Goal: Task Accomplishment & Management: Use online tool/utility

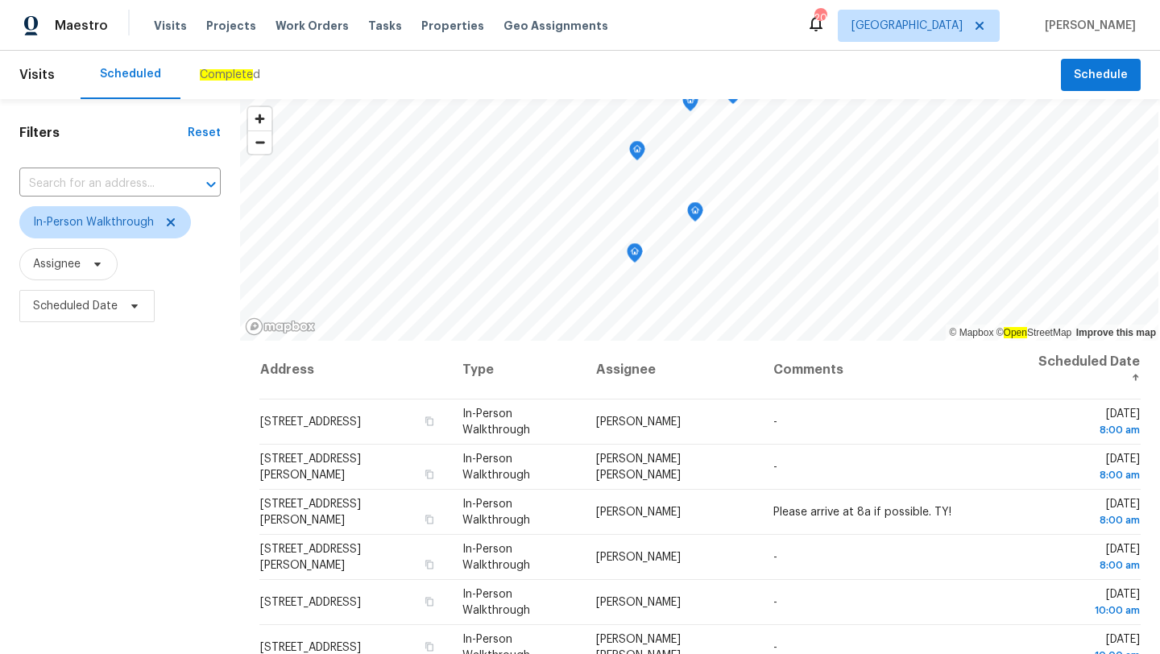
click at [368, 25] on span "Tasks" at bounding box center [385, 25] width 34 height 11
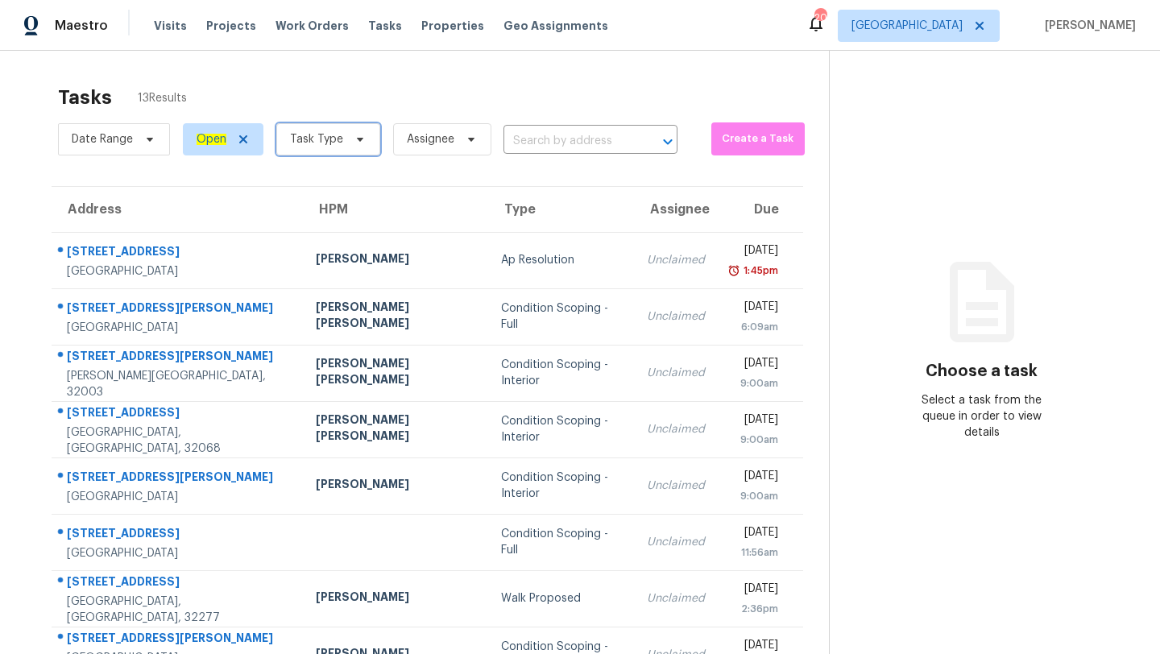
click at [322, 143] on span "Task Type" at bounding box center [316, 139] width 53 height 16
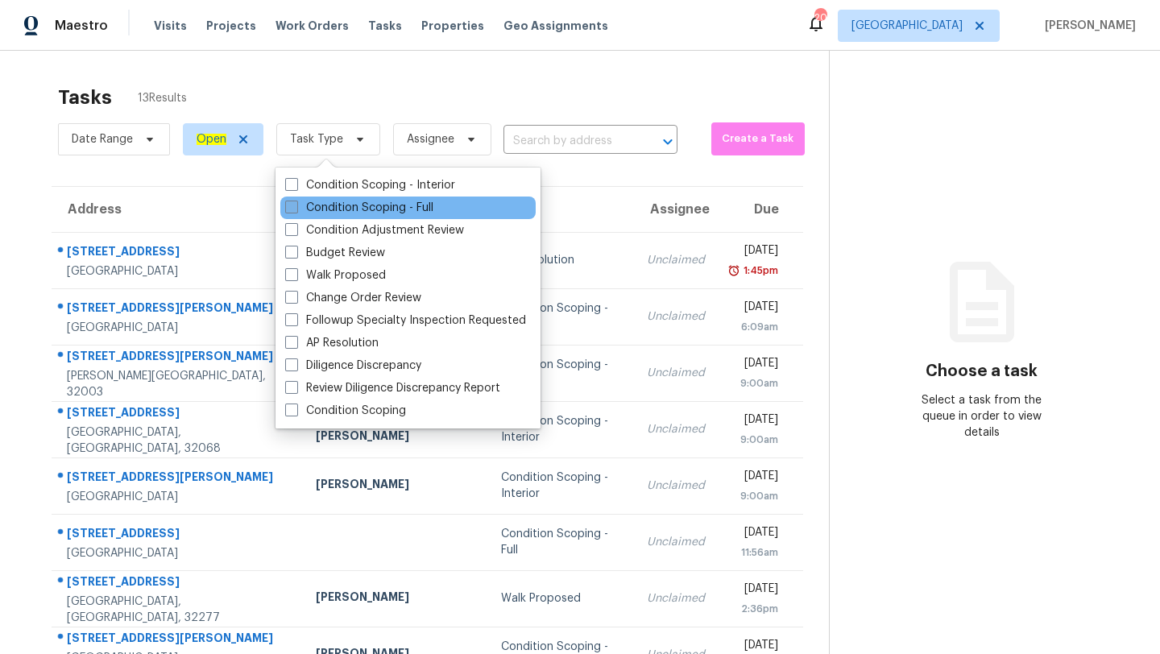
click at [294, 208] on span at bounding box center [291, 207] width 13 height 13
click at [294, 208] on input "Condition Scoping - Full" at bounding box center [290, 205] width 10 height 10
checkbox input "true"
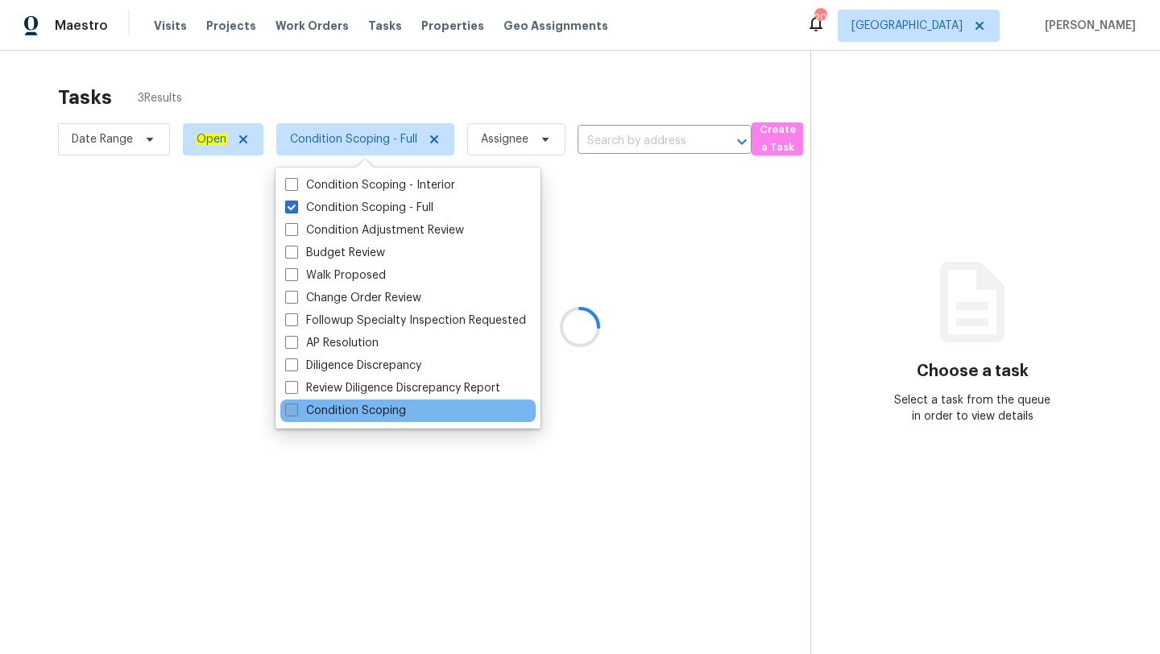
click at [289, 410] on span at bounding box center [291, 410] width 13 height 13
click at [289, 410] on input "Condition Scoping" at bounding box center [290, 408] width 10 height 10
checkbox input "true"
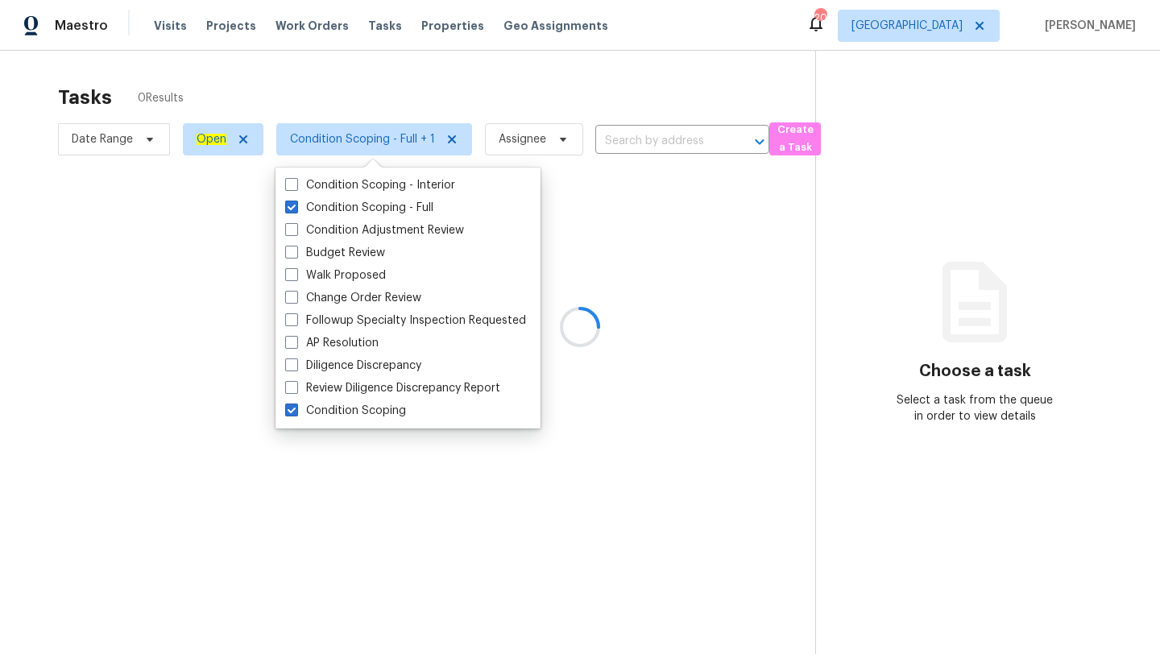
click at [452, 88] on div at bounding box center [580, 327] width 1160 height 654
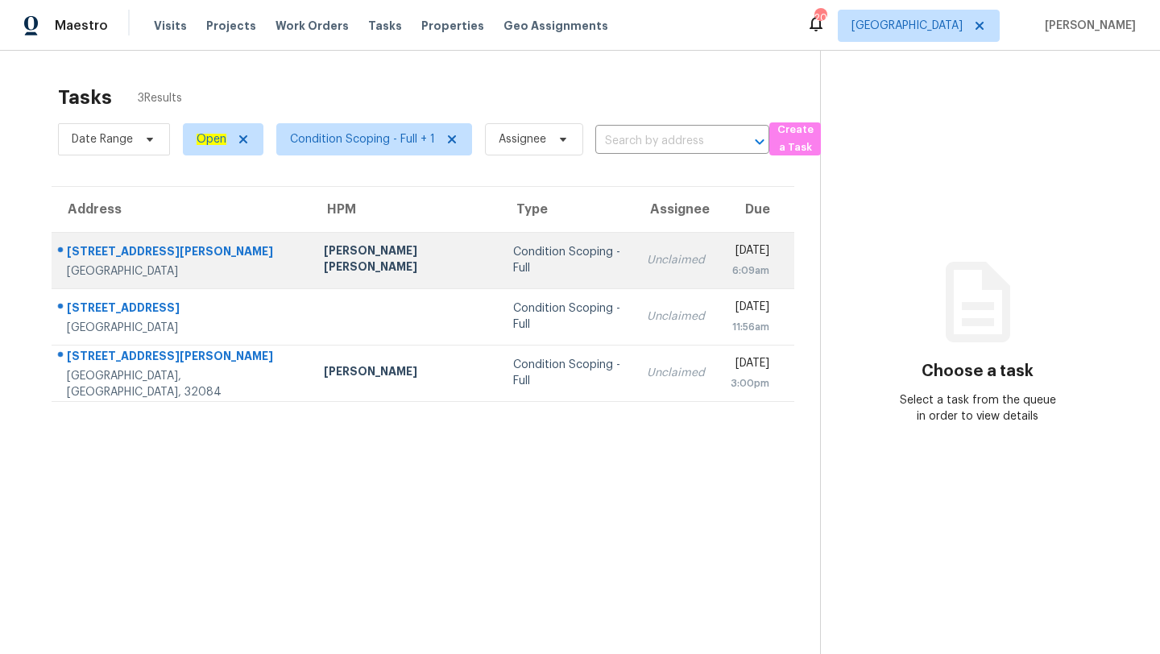
click at [513, 261] on div "Condition Scoping - Full" at bounding box center [567, 260] width 108 height 32
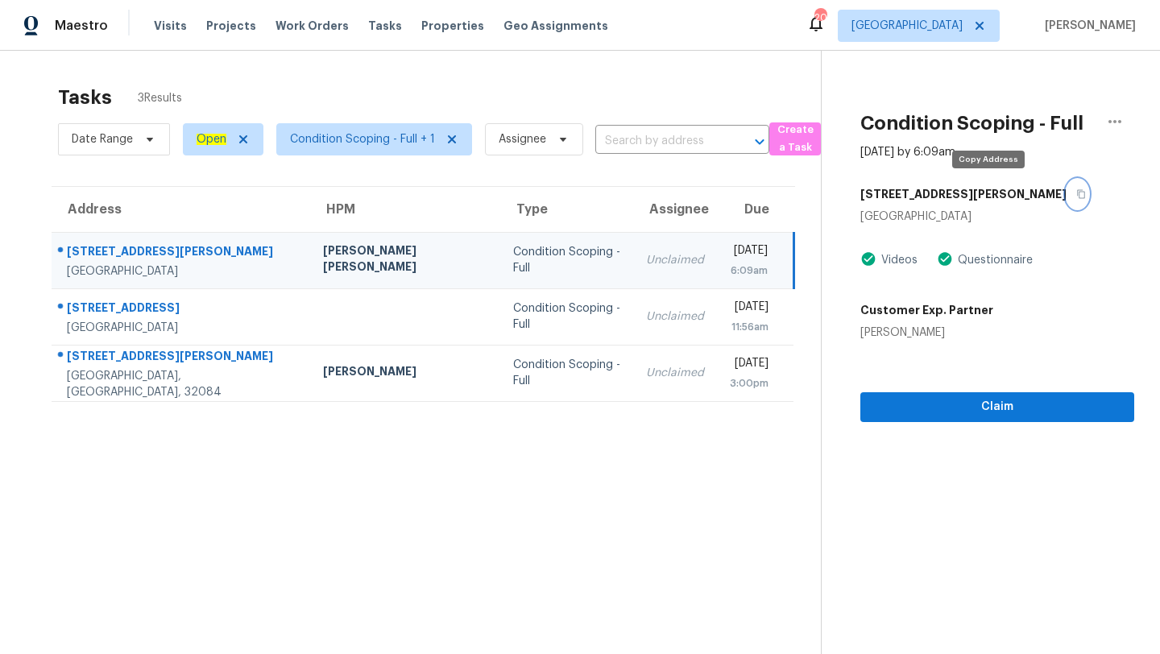
click at [1077, 193] on icon "button" at bounding box center [1081, 194] width 8 height 9
click at [948, 26] on span "[GEOGRAPHIC_DATA]" at bounding box center [907, 26] width 111 height 16
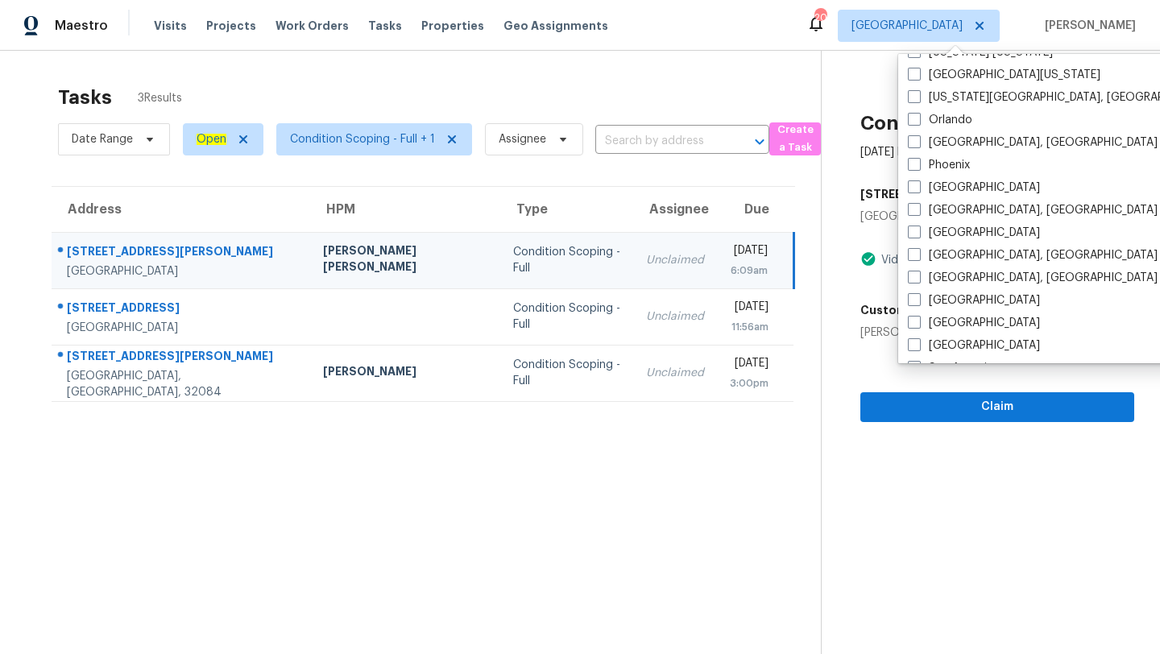
scroll to position [690, 0]
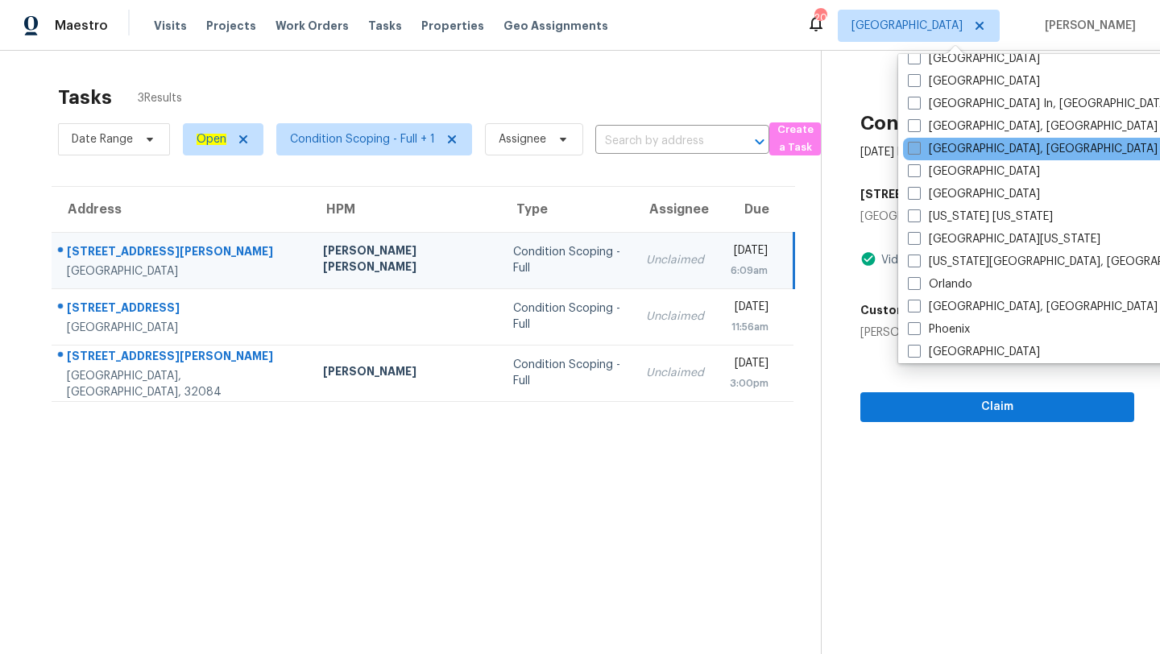
click at [917, 141] on label "[GEOGRAPHIC_DATA], [GEOGRAPHIC_DATA]" at bounding box center [1033, 149] width 250 height 16
click at [917, 141] on input "[GEOGRAPHIC_DATA], [GEOGRAPHIC_DATA]" at bounding box center [913, 146] width 10 height 10
checkbox input "true"
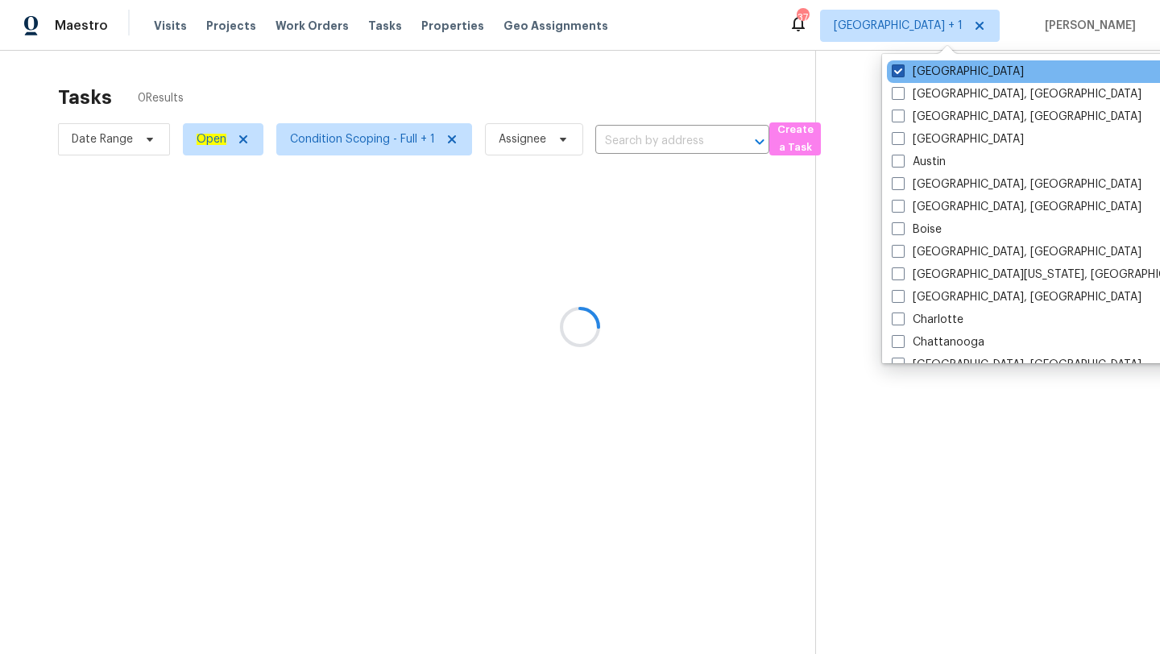
click at [892, 68] on span at bounding box center [898, 70] width 13 height 13
click at [892, 68] on input "[GEOGRAPHIC_DATA]" at bounding box center [897, 69] width 10 height 10
checkbox input "false"
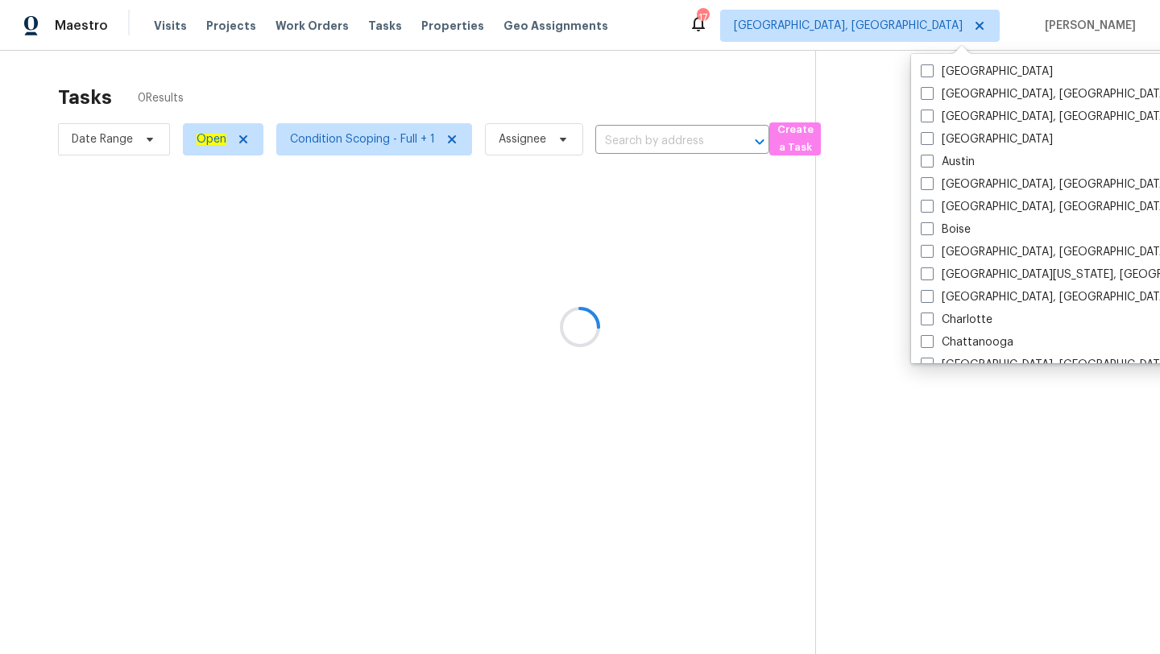
click at [532, 78] on div at bounding box center [580, 327] width 1160 height 654
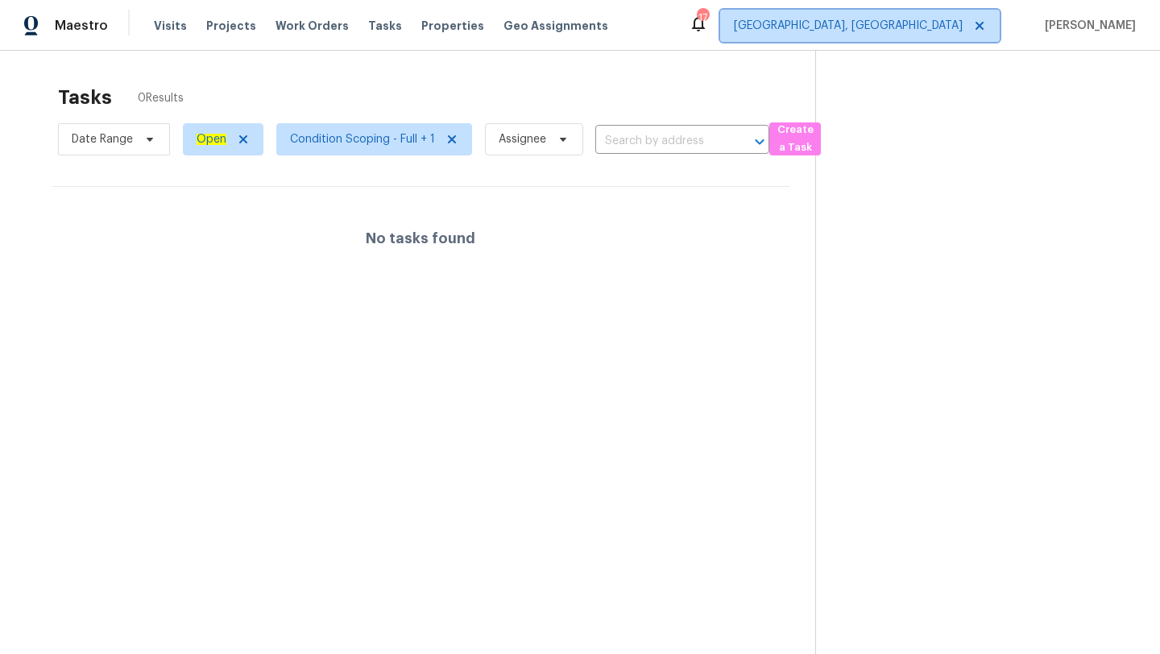
click at [931, 19] on span "[GEOGRAPHIC_DATA], [GEOGRAPHIC_DATA]" at bounding box center [848, 26] width 229 height 16
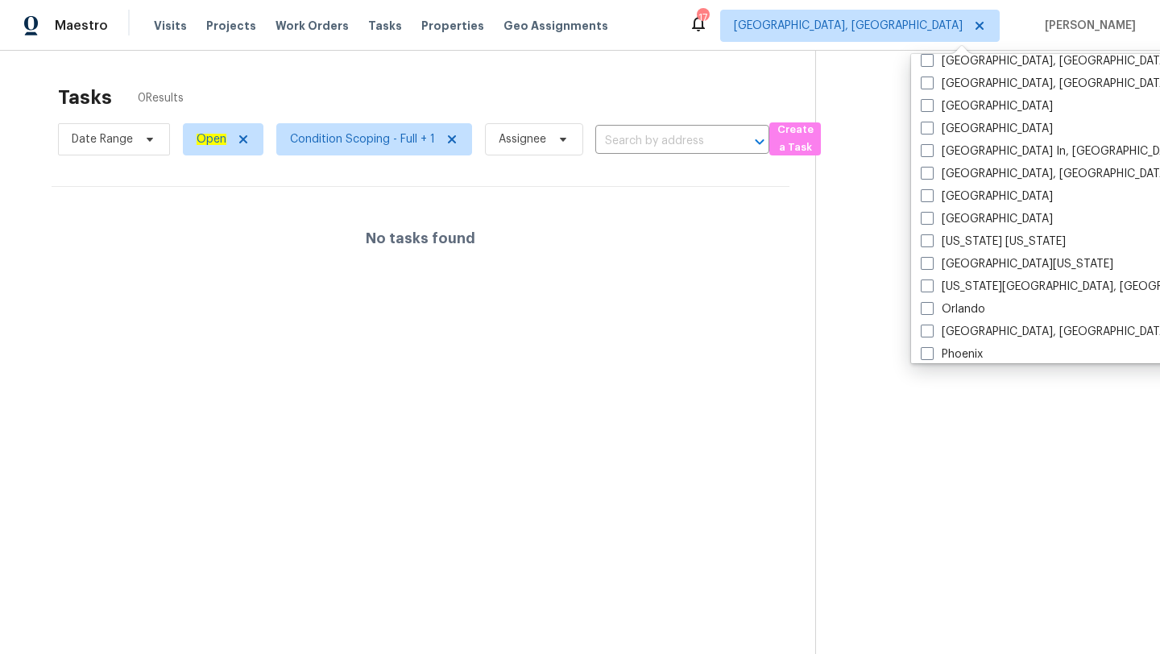
scroll to position [756, 0]
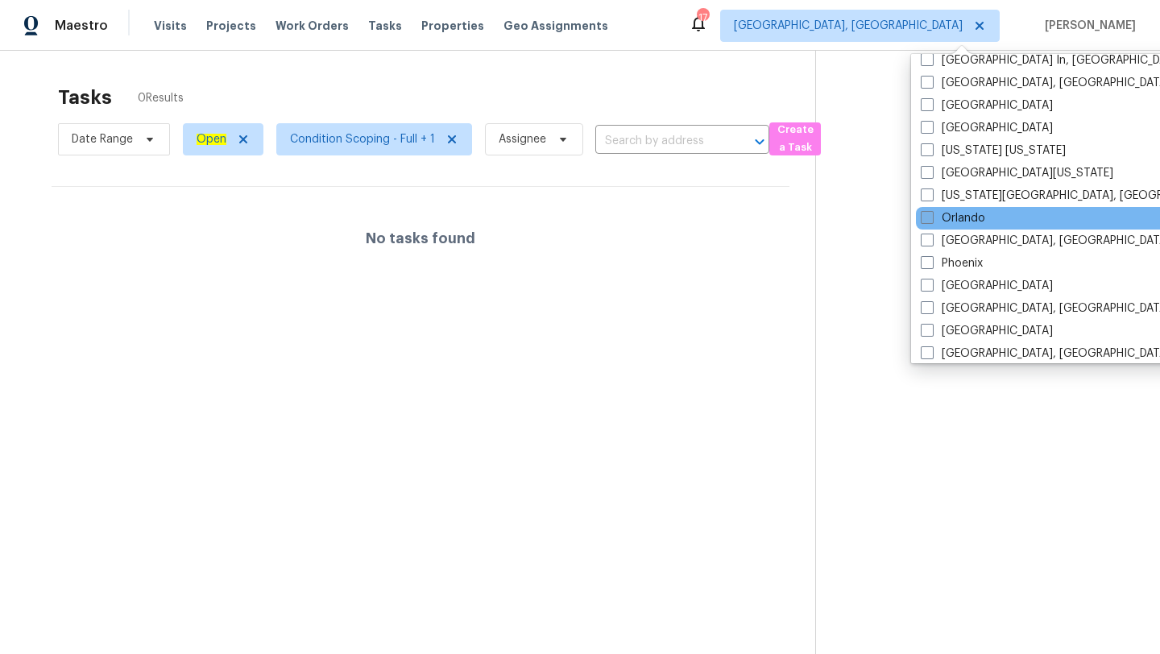
click at [932, 214] on span at bounding box center [927, 217] width 13 height 13
click at [931, 214] on input "Orlando" at bounding box center [926, 215] width 10 height 10
checkbox input "true"
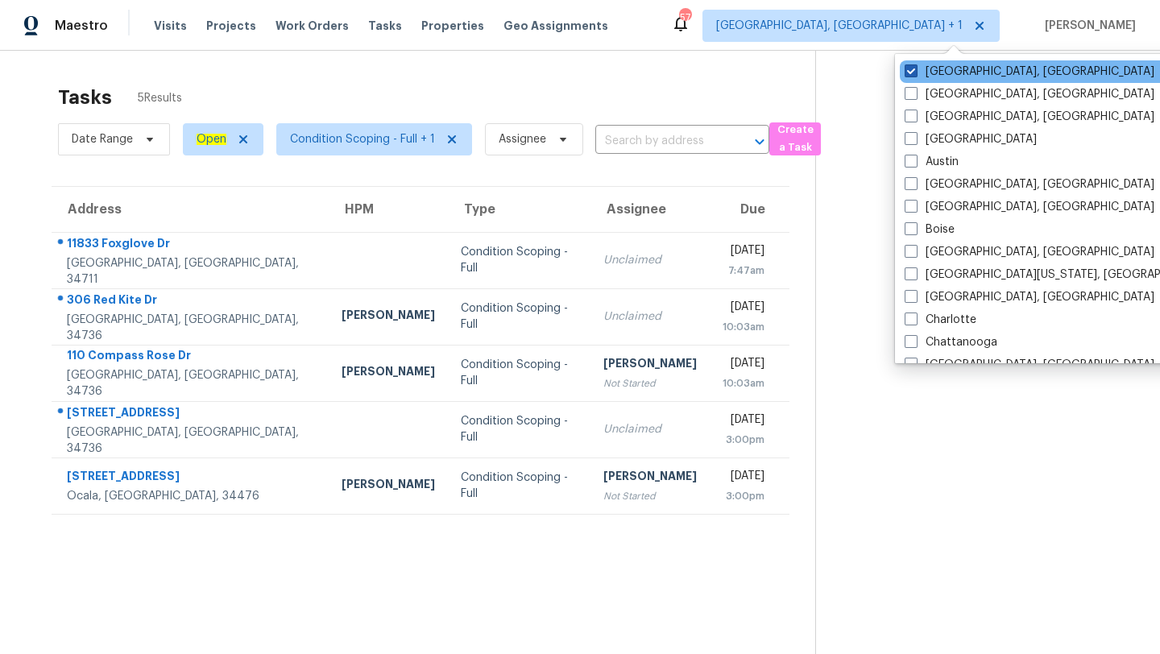
click at [911, 65] on span at bounding box center [911, 70] width 13 height 13
click at [911, 65] on input "[GEOGRAPHIC_DATA], [GEOGRAPHIC_DATA]" at bounding box center [910, 69] width 10 height 10
checkbox input "false"
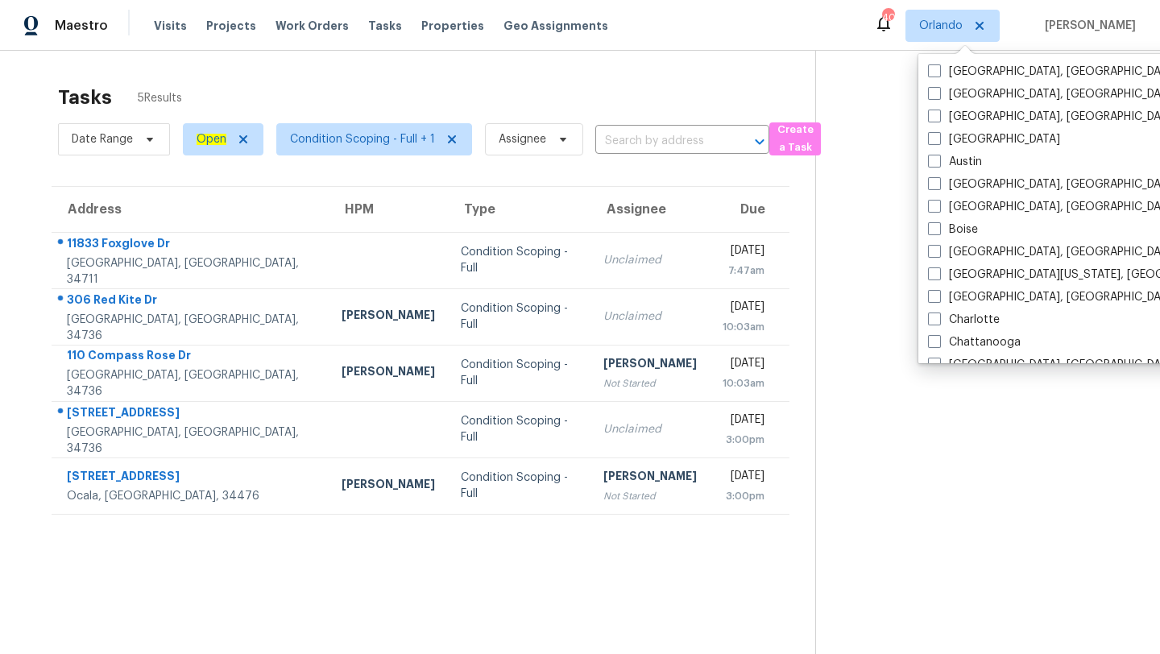
click at [638, 82] on div "Tasks 5 Results" at bounding box center [436, 98] width 757 height 42
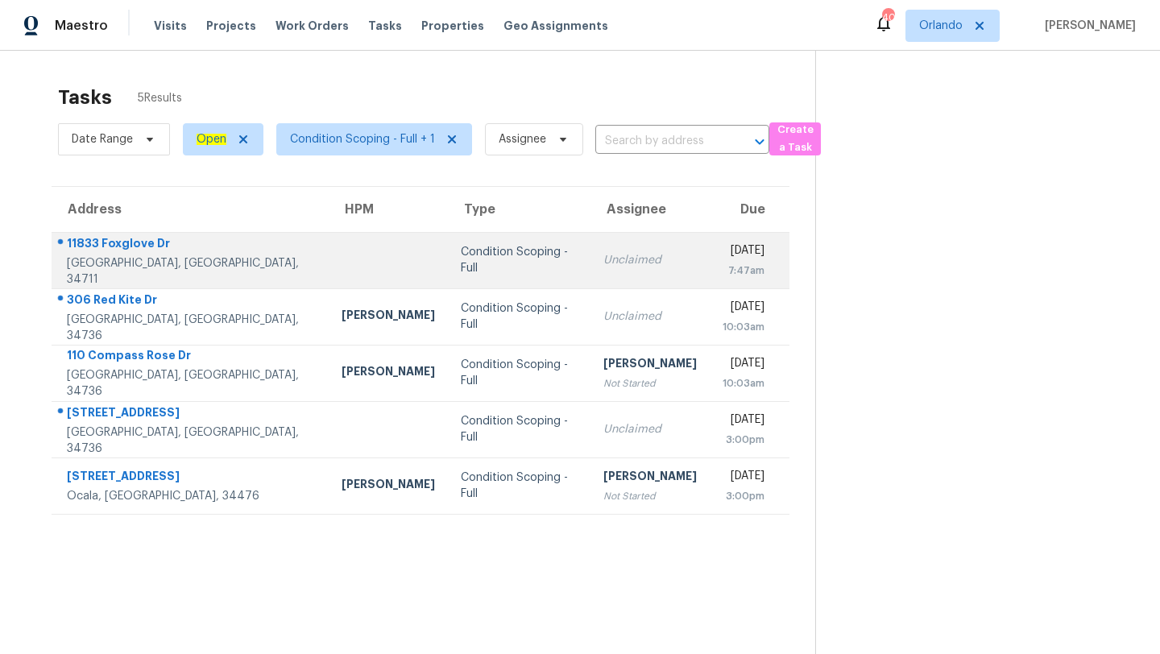
click at [609, 272] on td "Unclaimed" at bounding box center [650, 260] width 119 height 56
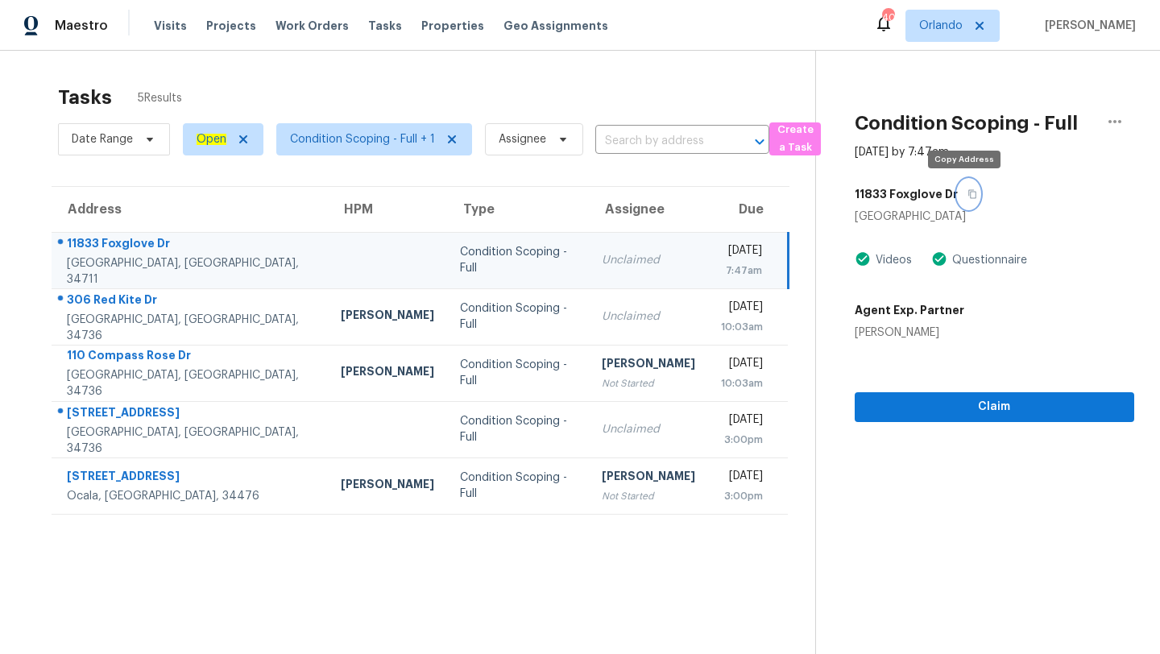
click at [968, 188] on button "button" at bounding box center [969, 194] width 22 height 29
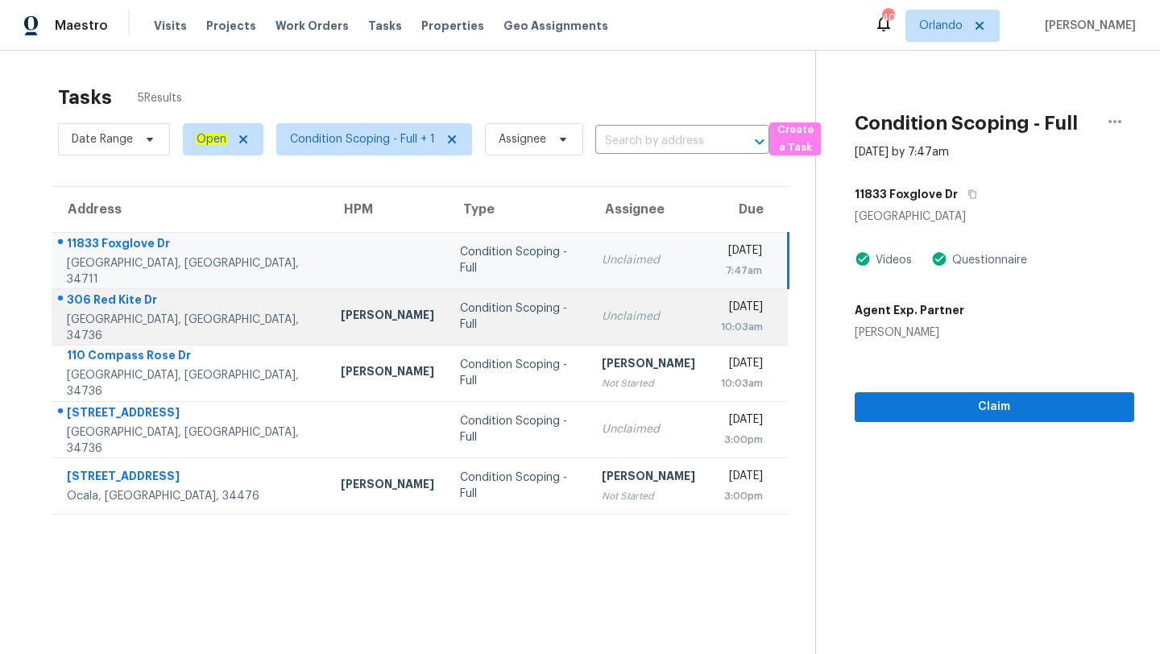
click at [602, 321] on div "Unclaimed" at bounding box center [648, 317] width 93 height 16
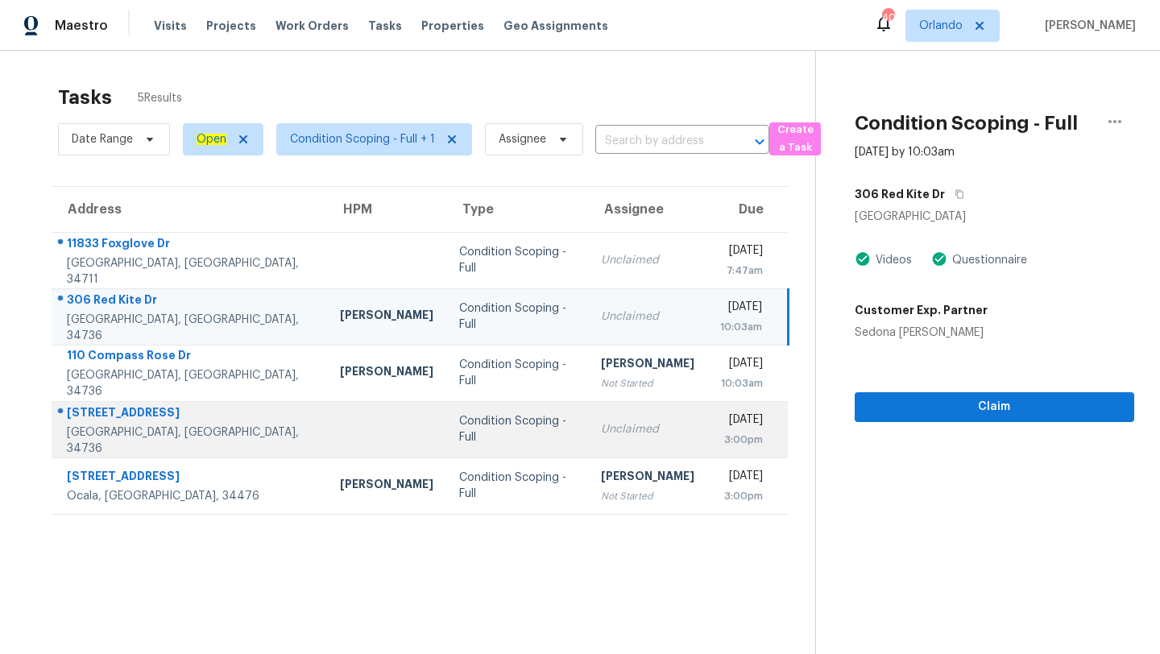
click at [459, 422] on div "Condition Scoping - Full" at bounding box center [517, 429] width 116 height 32
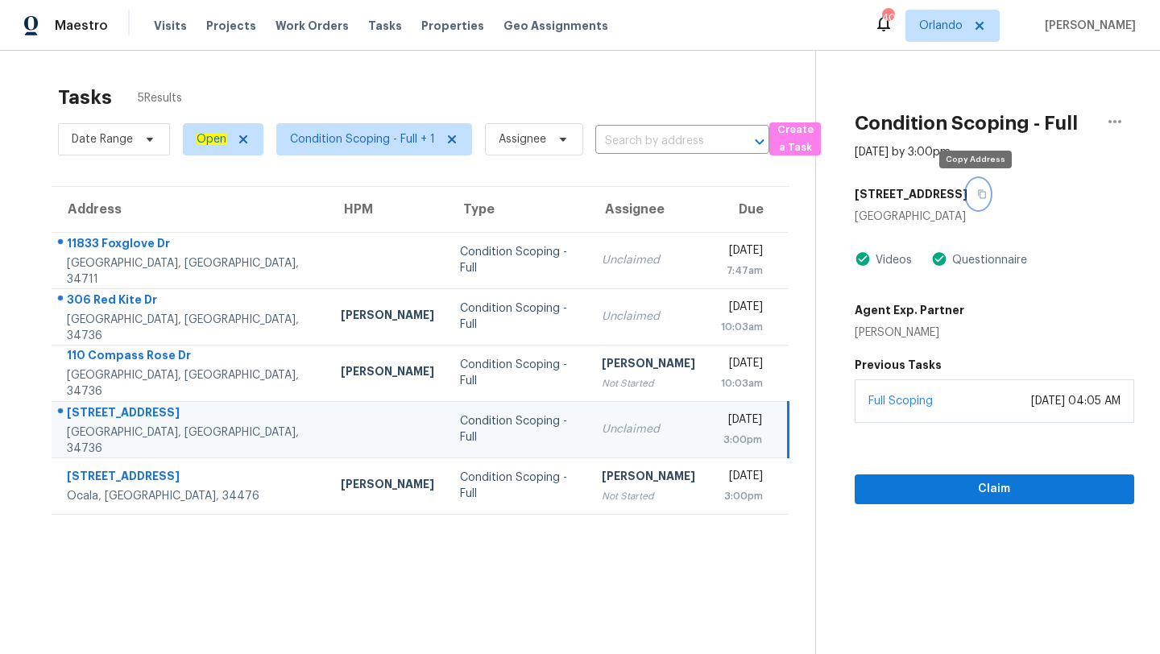
click at [978, 193] on icon "button" at bounding box center [982, 194] width 8 height 9
click at [978, 197] on icon "button" at bounding box center [982, 194] width 8 height 9
click at [958, 26] on span "Orlando" at bounding box center [941, 26] width 44 height 16
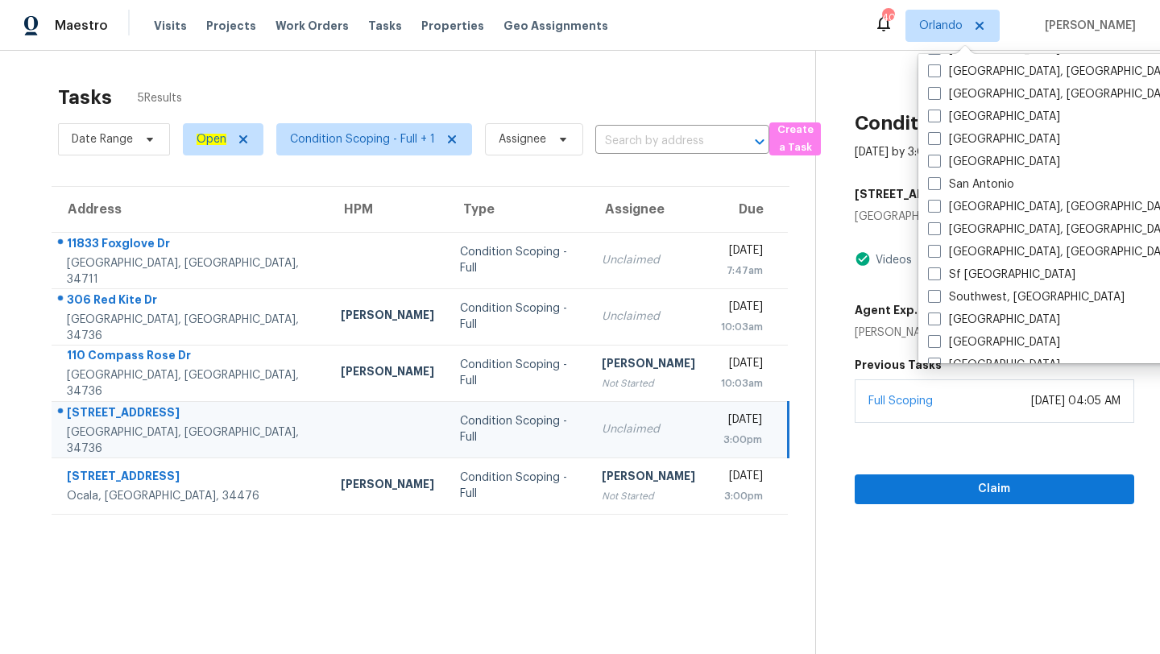
scroll to position [1080, 0]
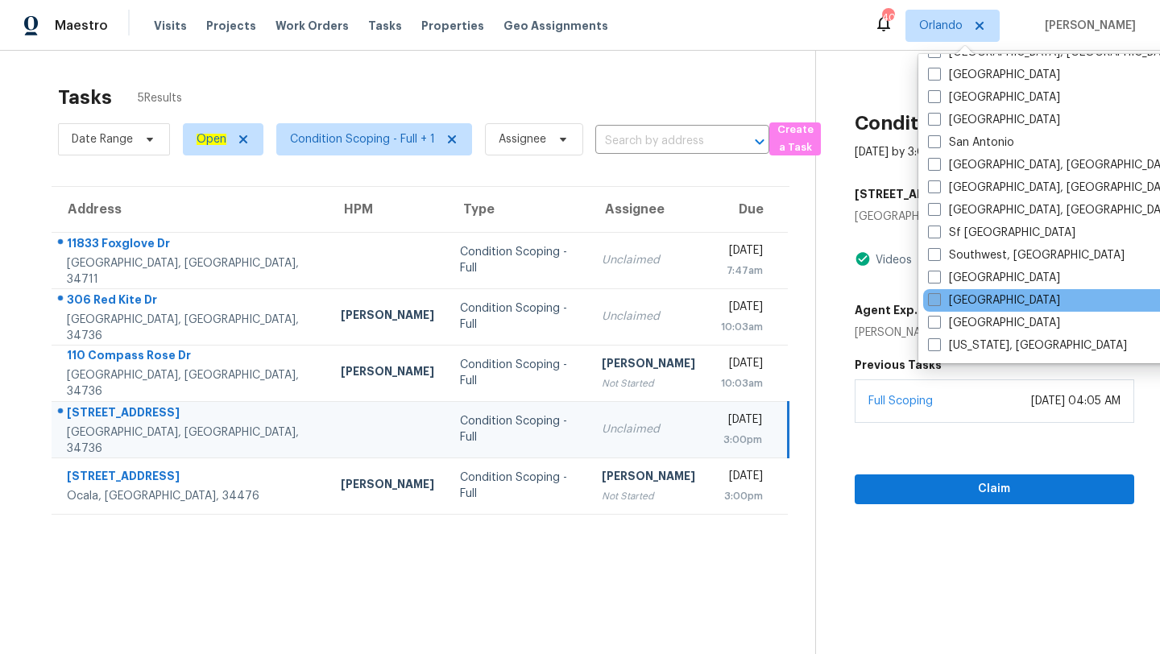
click at [936, 295] on span at bounding box center [934, 299] width 13 height 13
click at [936, 295] on input "[GEOGRAPHIC_DATA]" at bounding box center [933, 297] width 10 height 10
checkbox input "true"
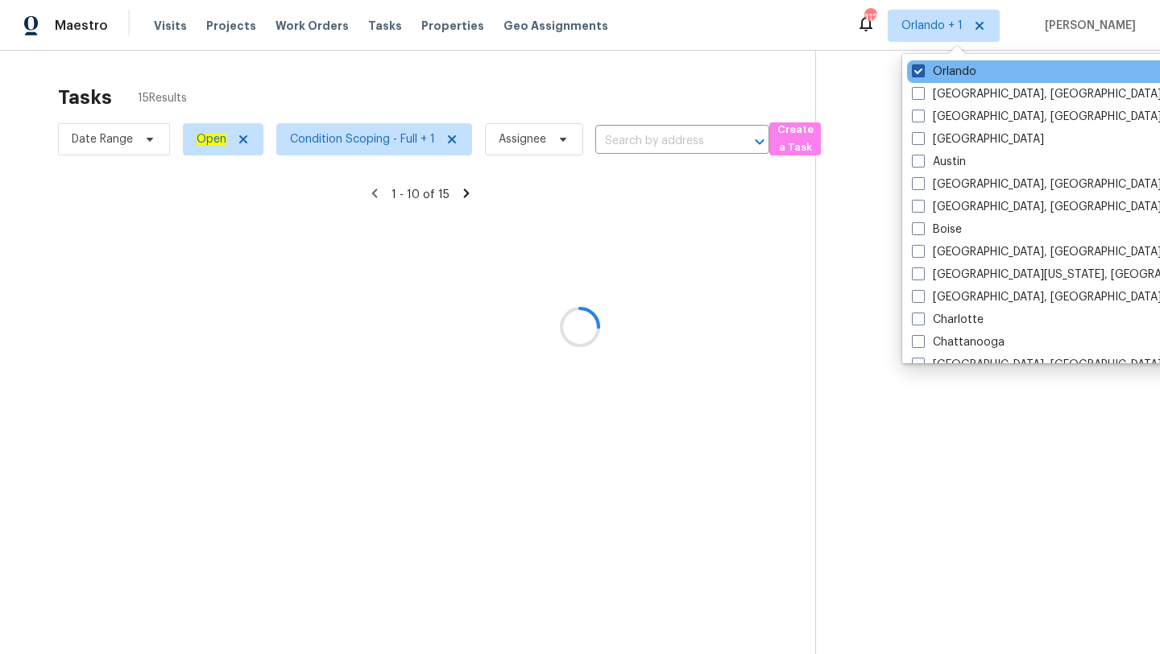
click at [922, 69] on span at bounding box center [918, 70] width 13 height 13
click at [922, 69] on input "Orlando" at bounding box center [917, 69] width 10 height 10
checkbox input "false"
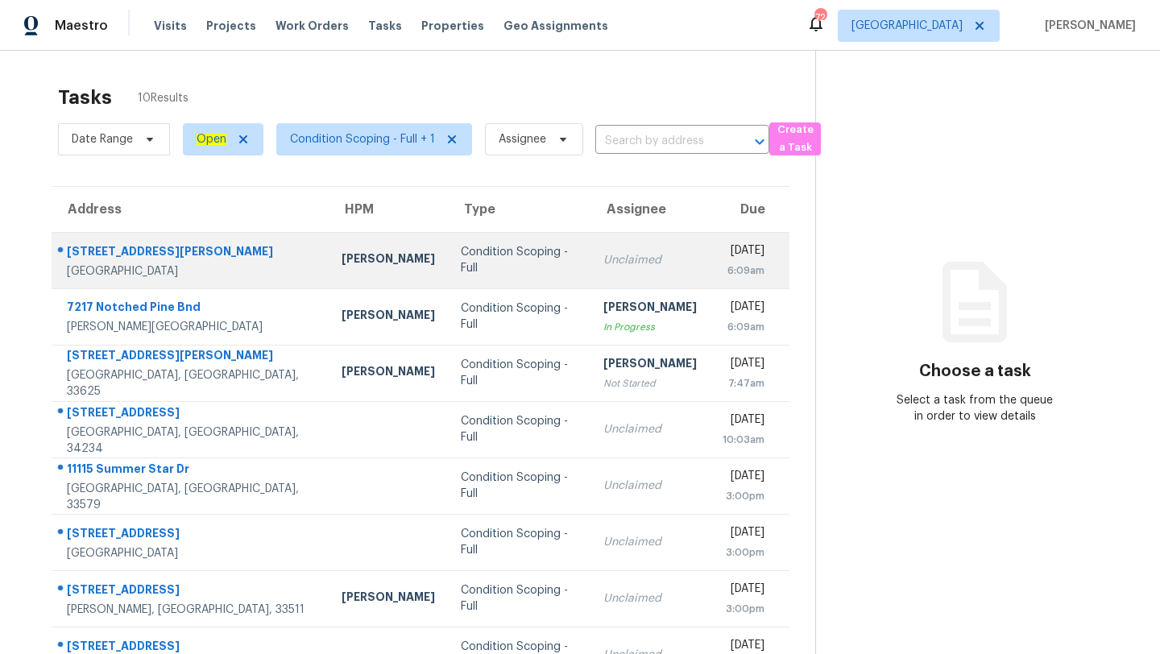
click at [591, 252] on td "Unclaimed" at bounding box center [650, 260] width 119 height 56
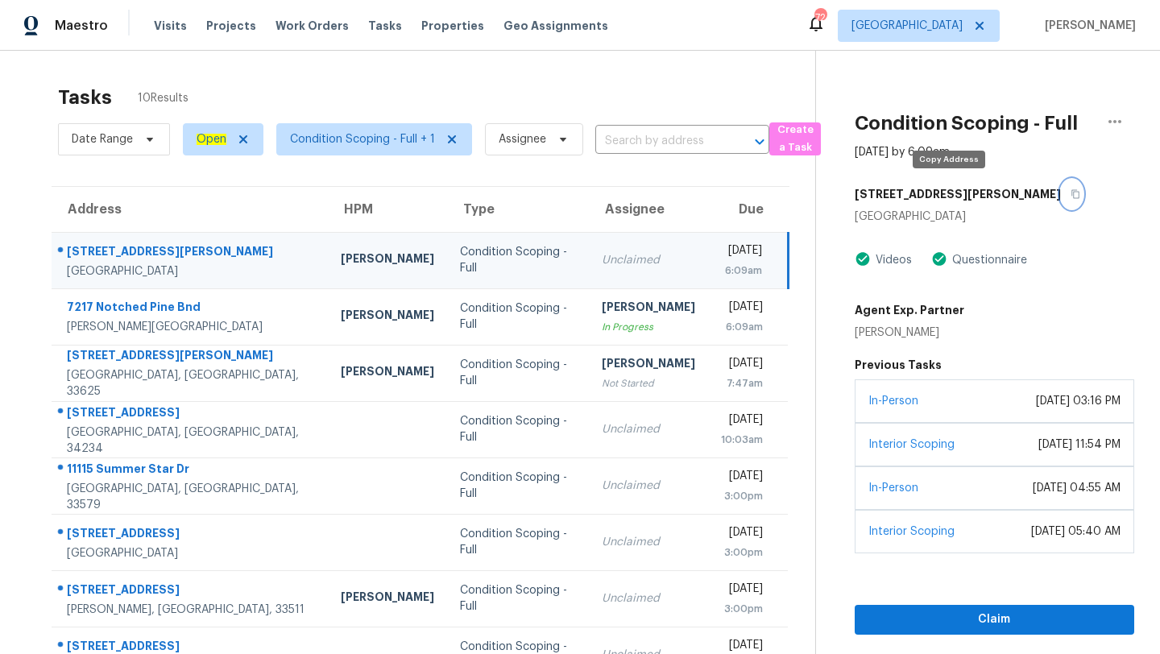
click at [1072, 192] on icon "button" at bounding box center [1076, 194] width 8 height 9
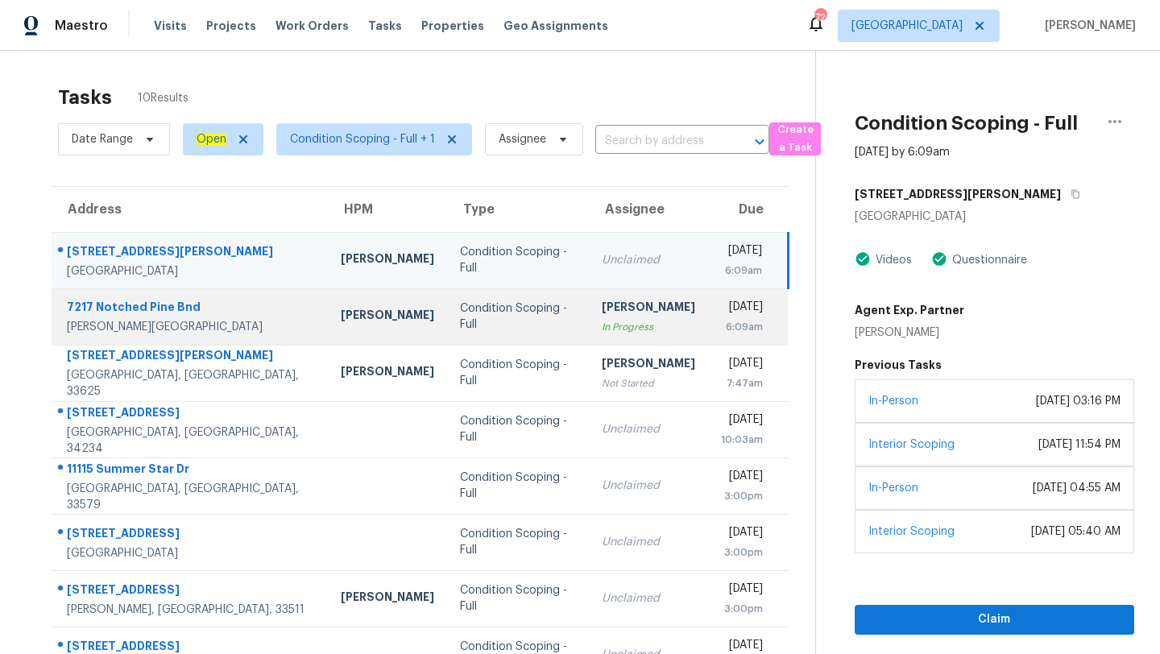
click at [602, 314] on div "[PERSON_NAME]" at bounding box center [648, 309] width 93 height 20
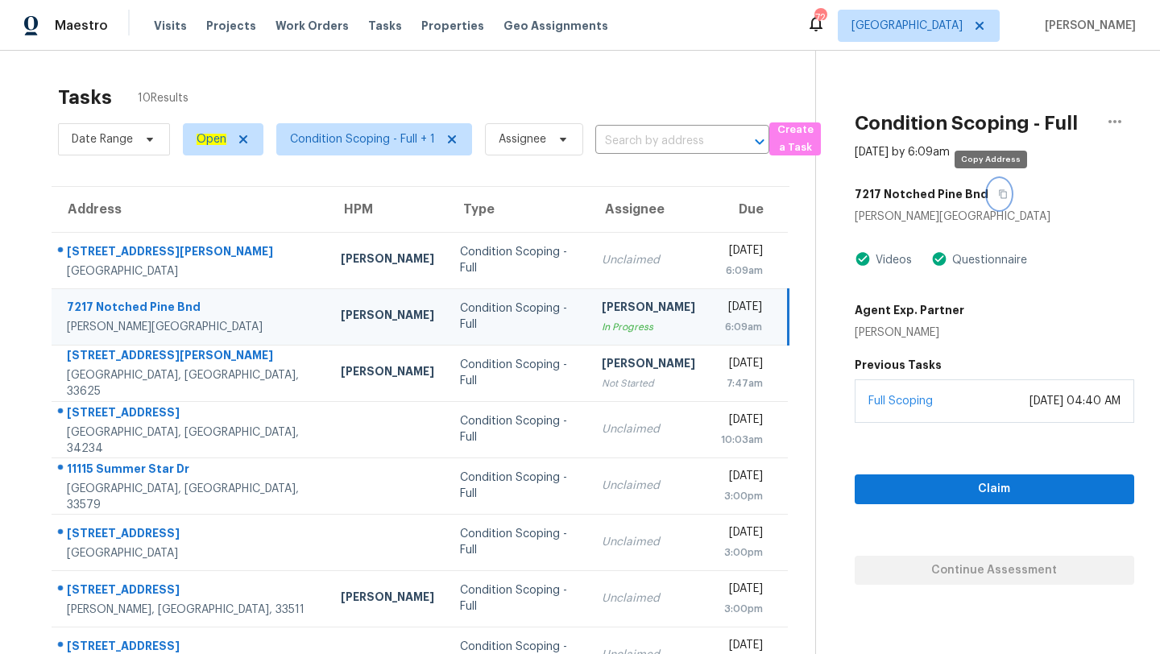
click at [998, 197] on icon "button" at bounding box center [1003, 194] width 10 height 10
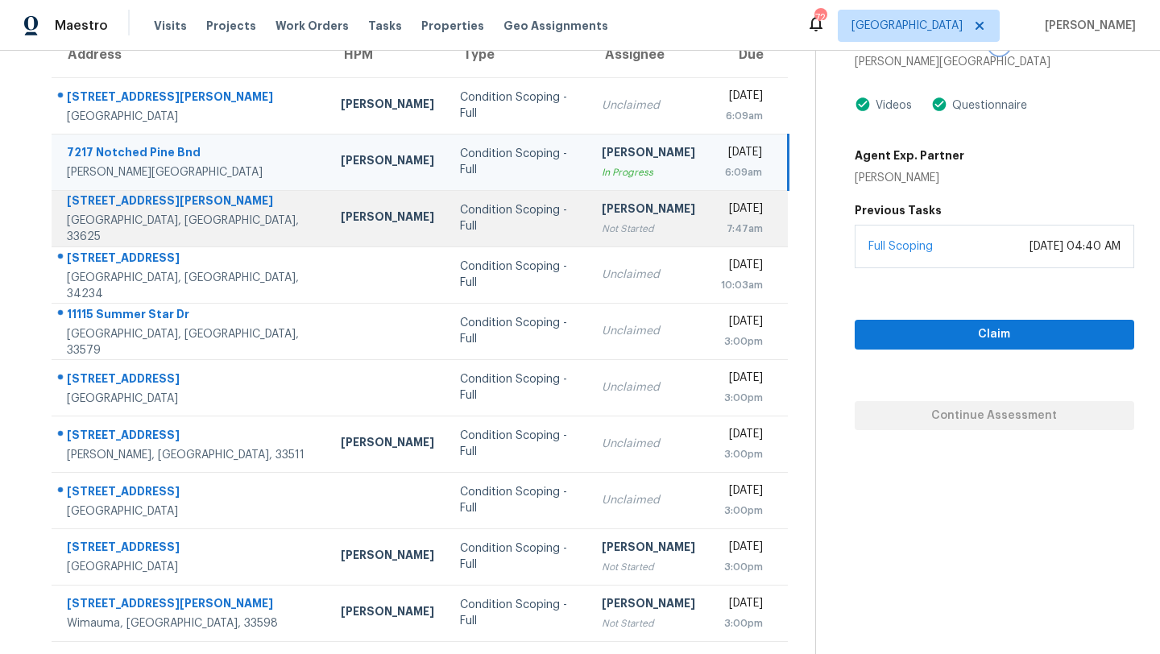
scroll to position [155, 0]
click at [589, 239] on td "[PERSON_NAME] Not Started" at bounding box center [648, 218] width 119 height 56
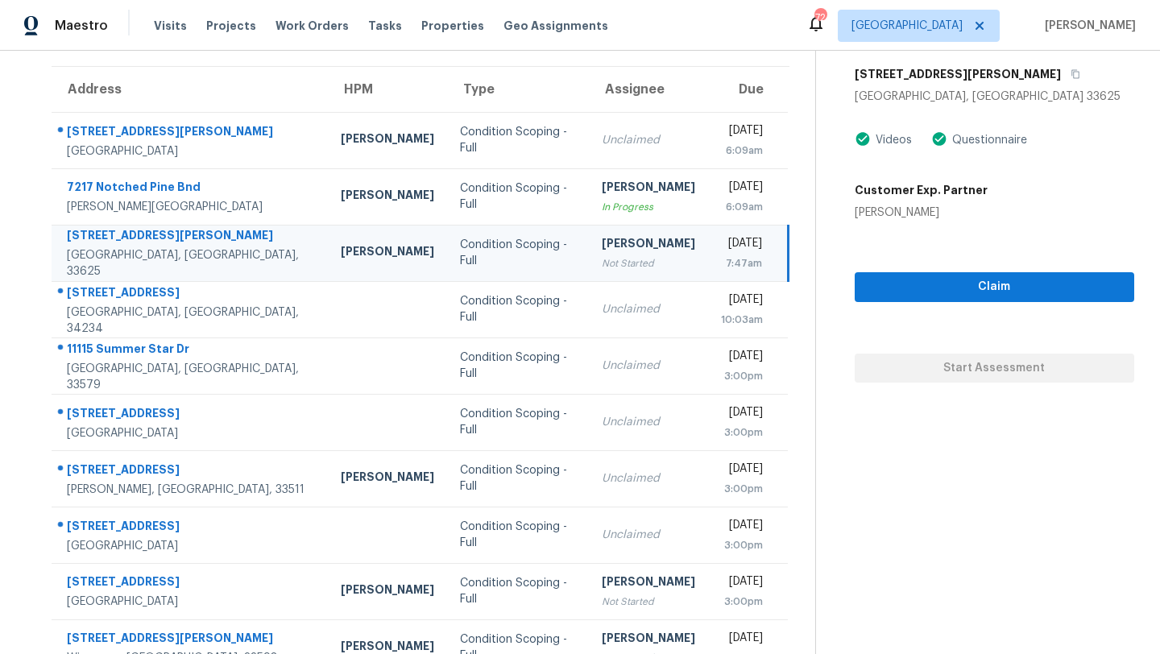
scroll to position [97, 0]
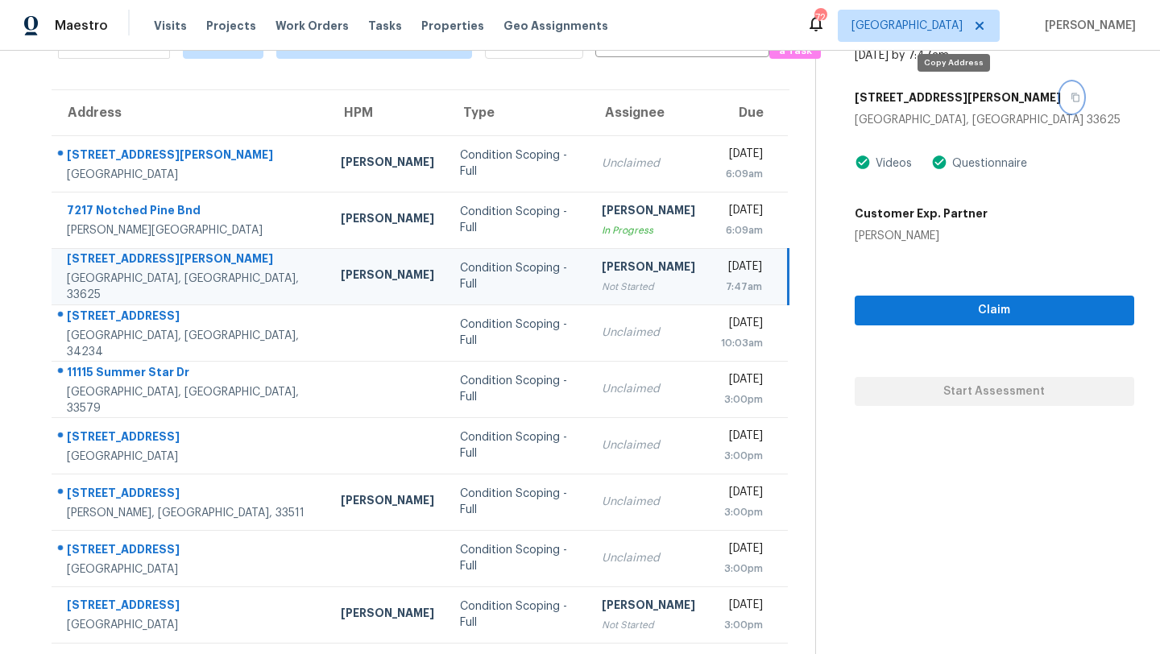
click at [1072, 98] on icon "button" at bounding box center [1076, 97] width 8 height 9
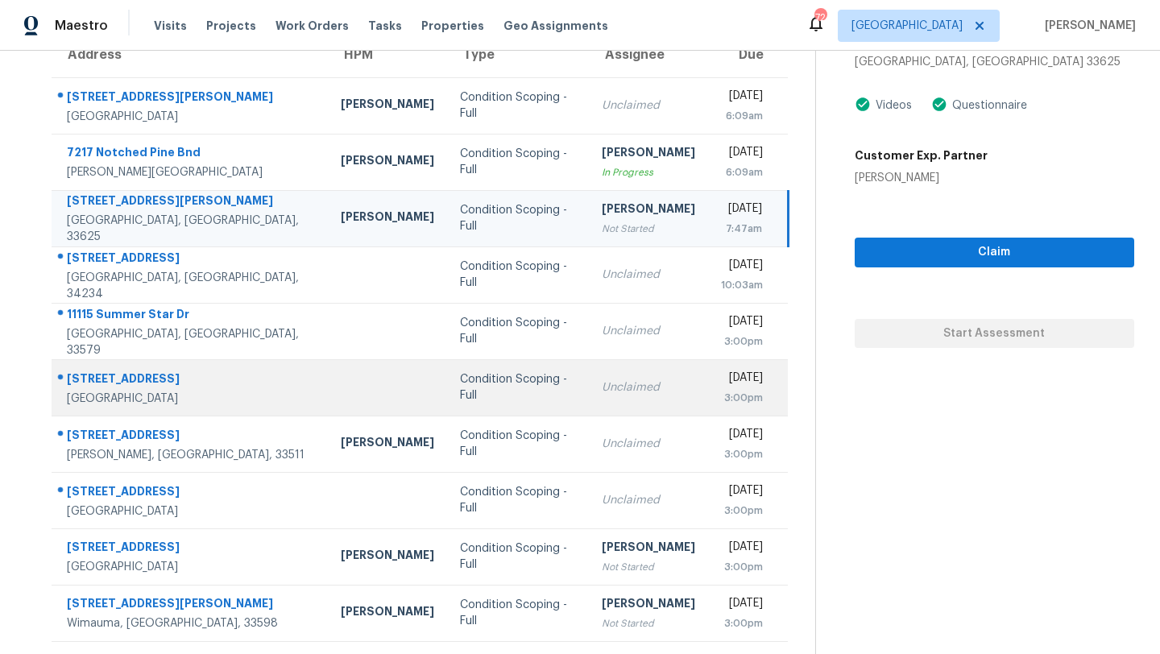
click at [460, 394] on div "Condition Scoping - Full" at bounding box center [518, 387] width 116 height 32
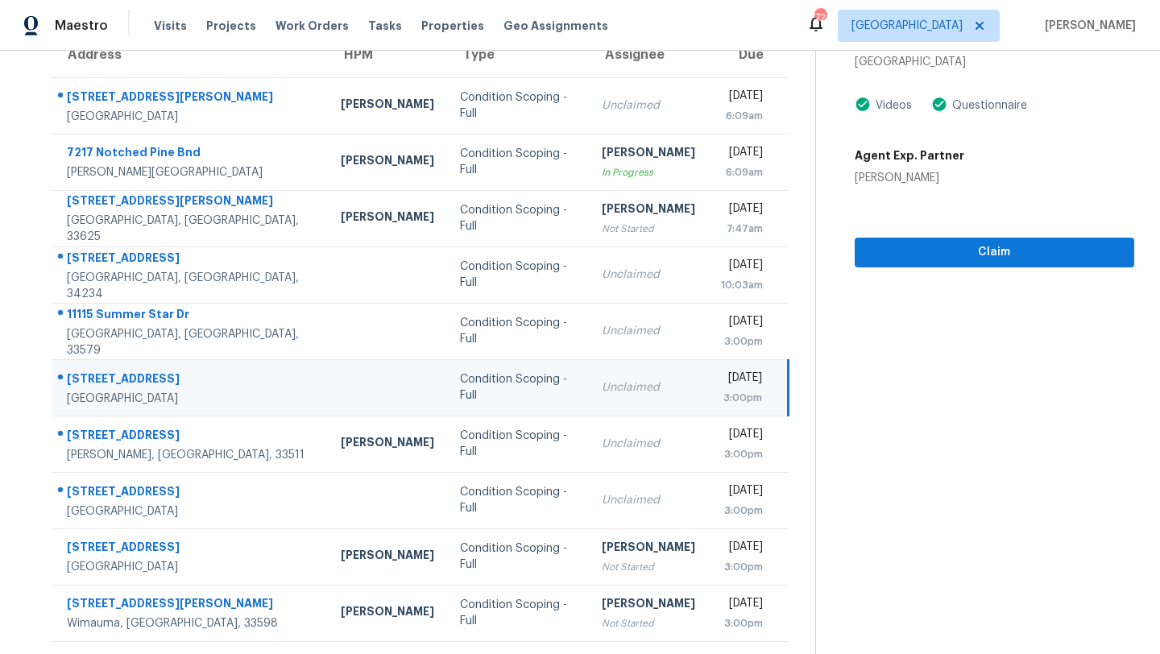
scroll to position [110, 0]
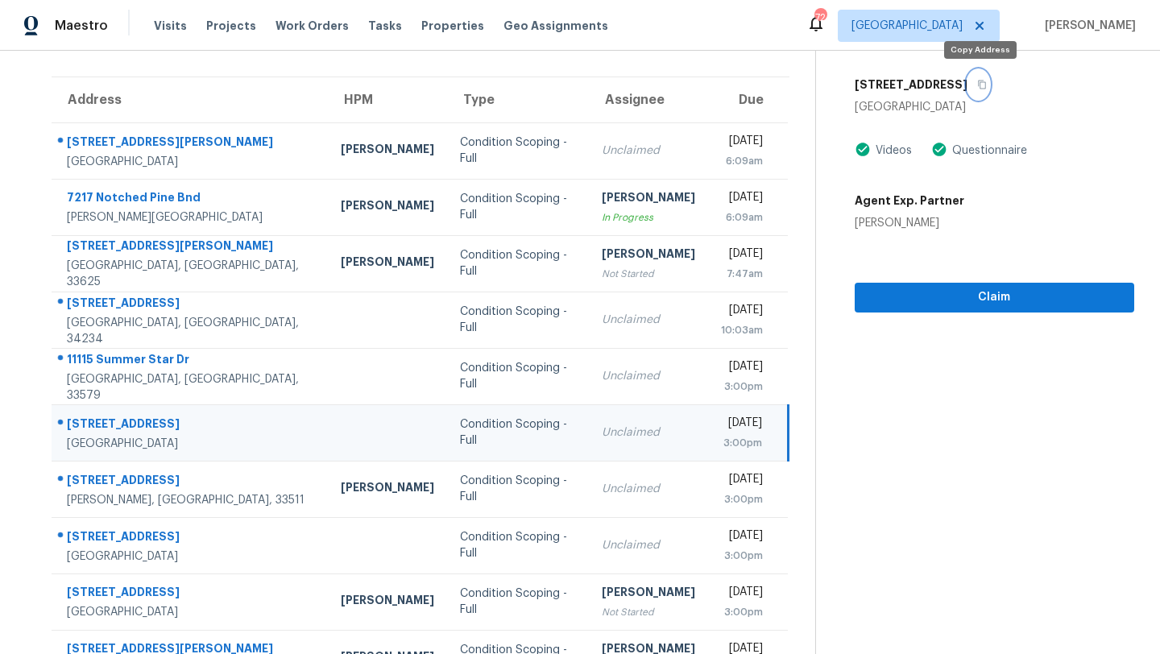
click at [987, 85] on button "button" at bounding box center [979, 84] width 22 height 29
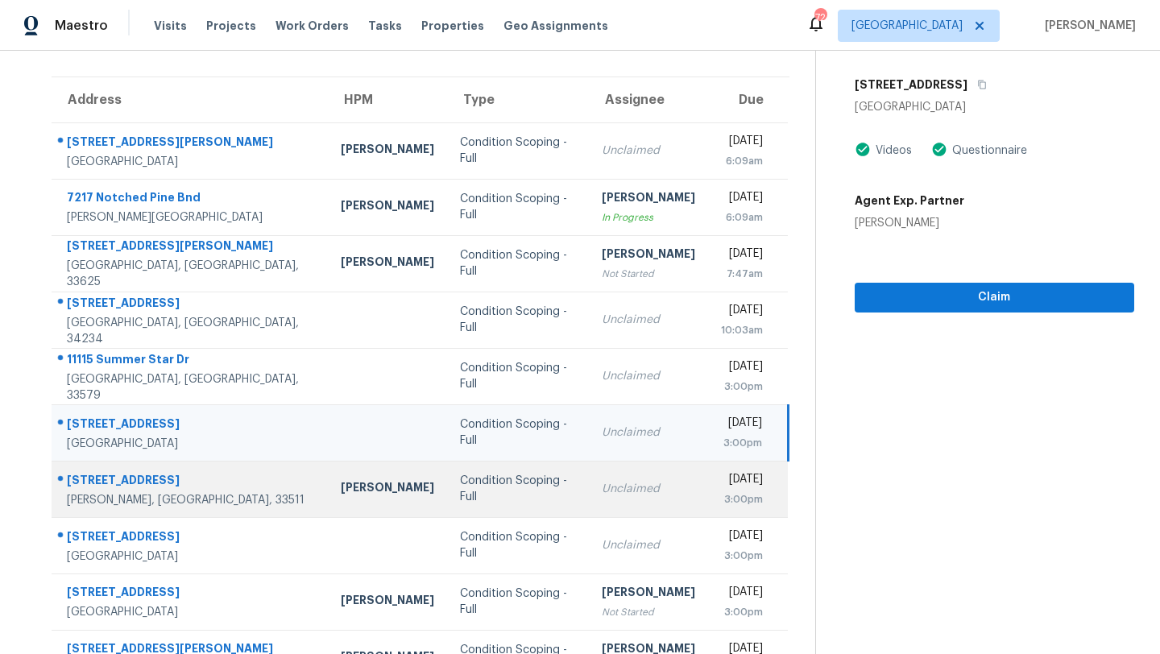
click at [602, 492] on div "Unclaimed" at bounding box center [648, 489] width 93 height 16
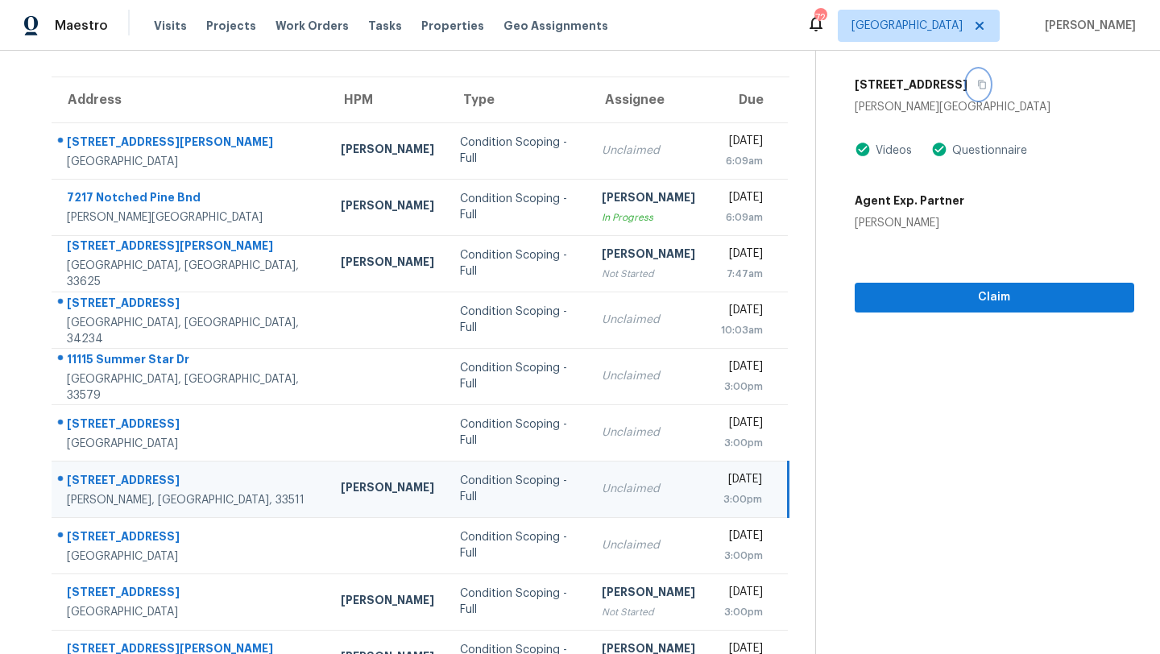
click at [982, 81] on icon "button" at bounding box center [982, 85] width 10 height 10
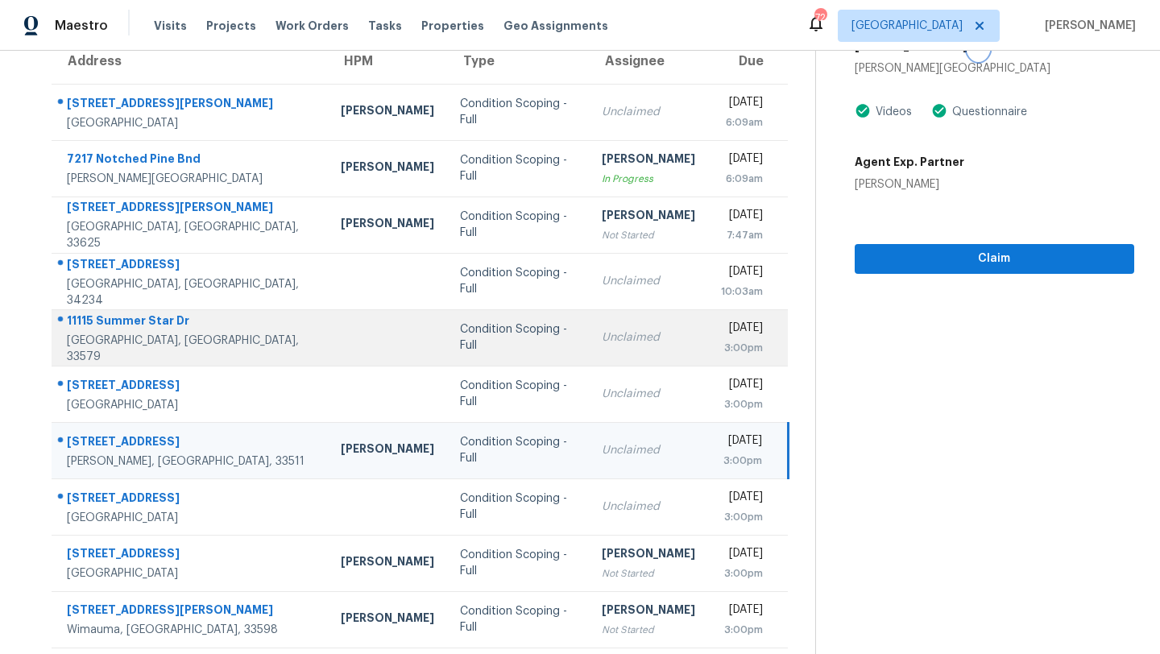
scroll to position [155, 0]
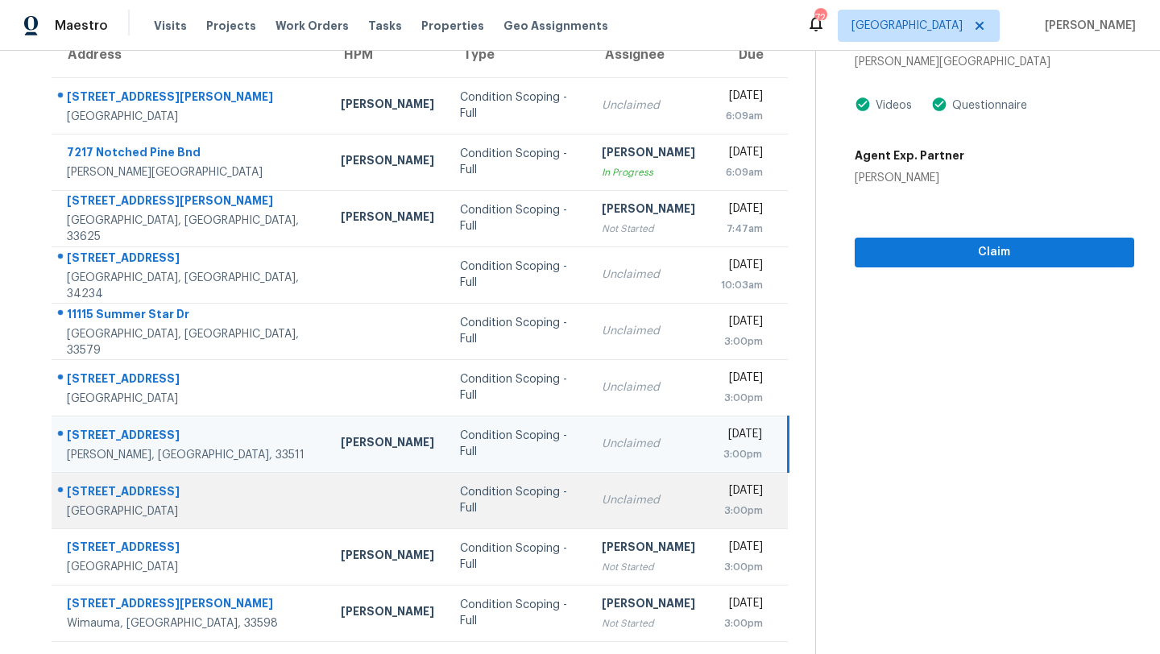
click at [602, 505] on div "Unclaimed" at bounding box center [648, 500] width 93 height 16
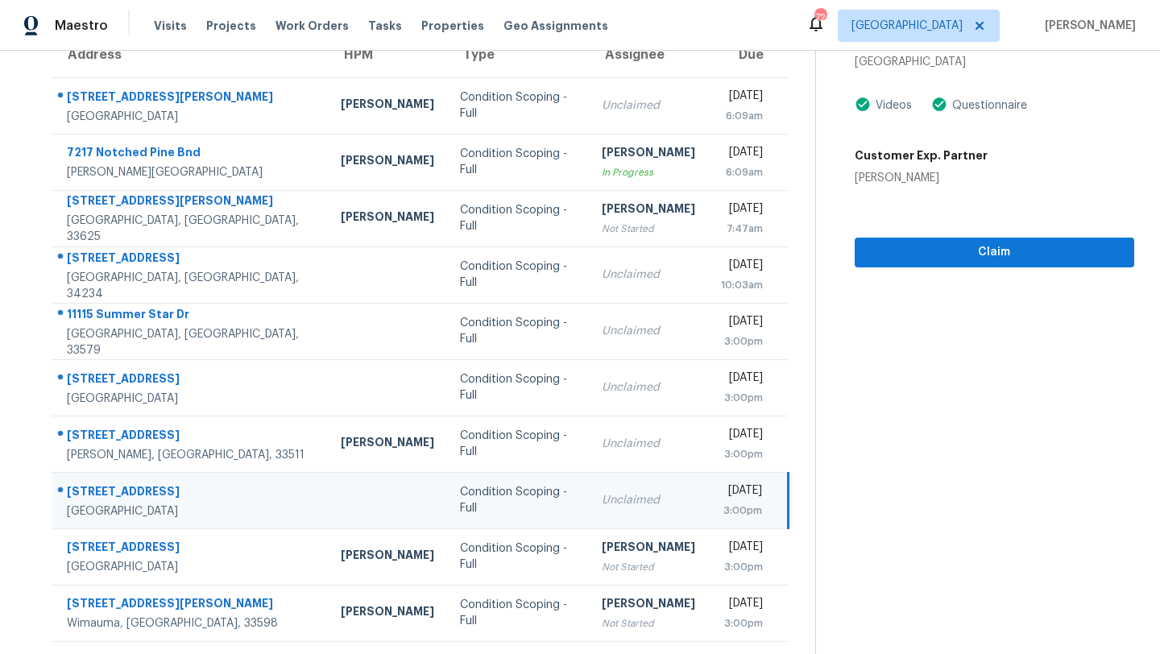
scroll to position [57, 0]
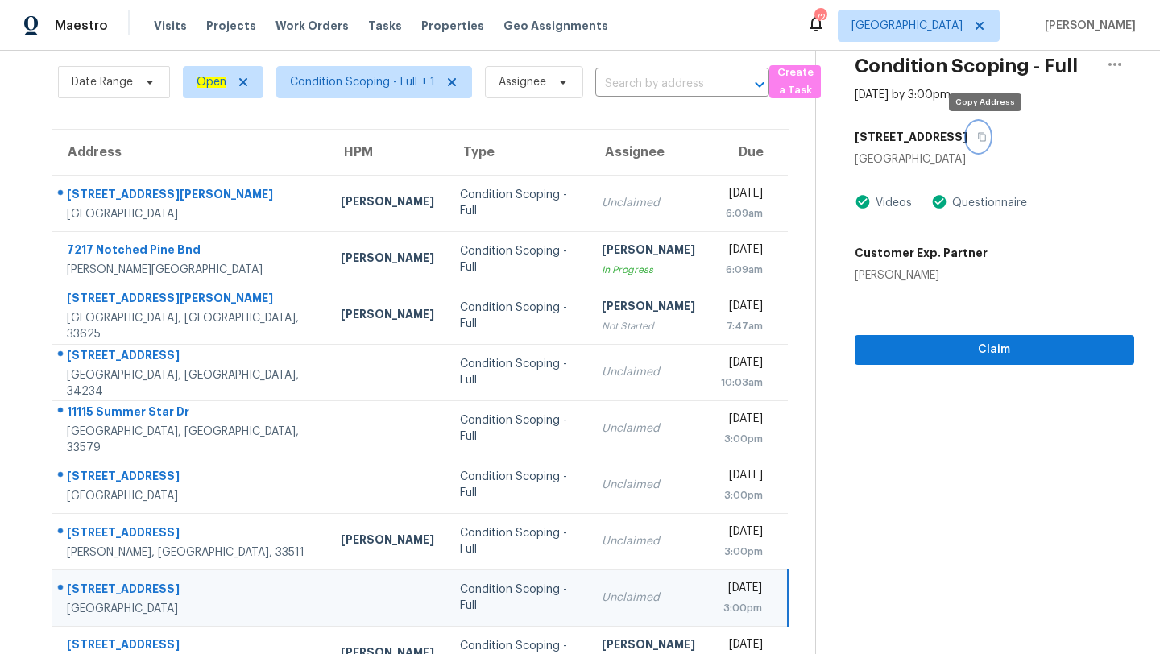
click at [987, 133] on icon "button" at bounding box center [982, 137] width 10 height 10
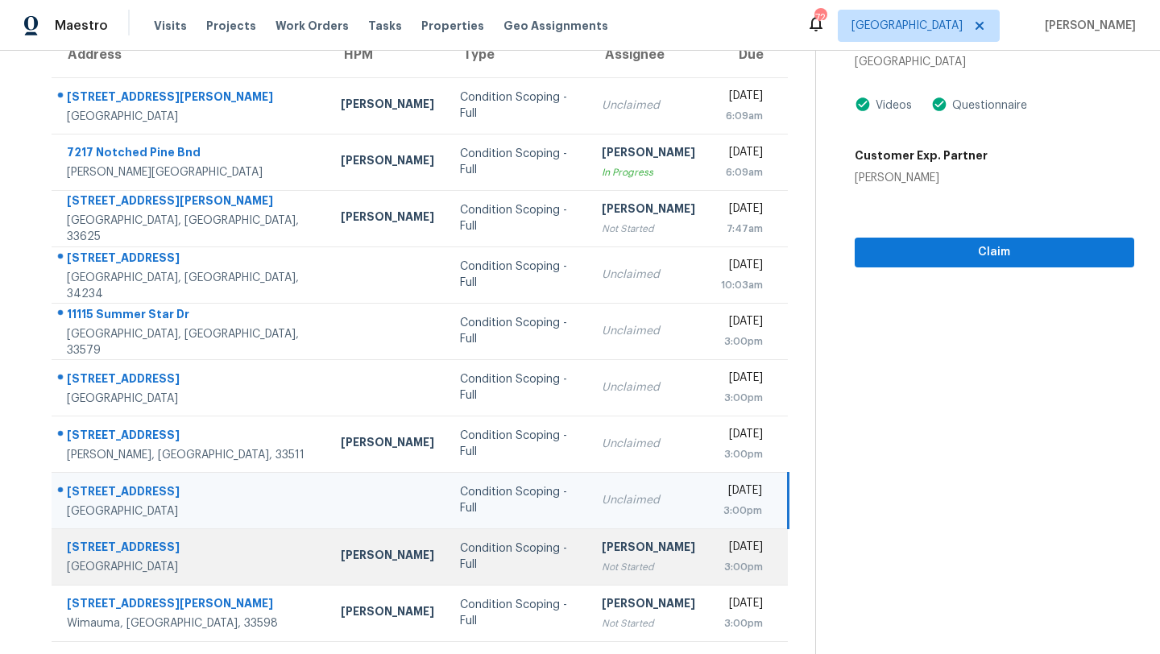
click at [627, 566] on td "Roopesh Jaikanth Not Started" at bounding box center [648, 557] width 119 height 56
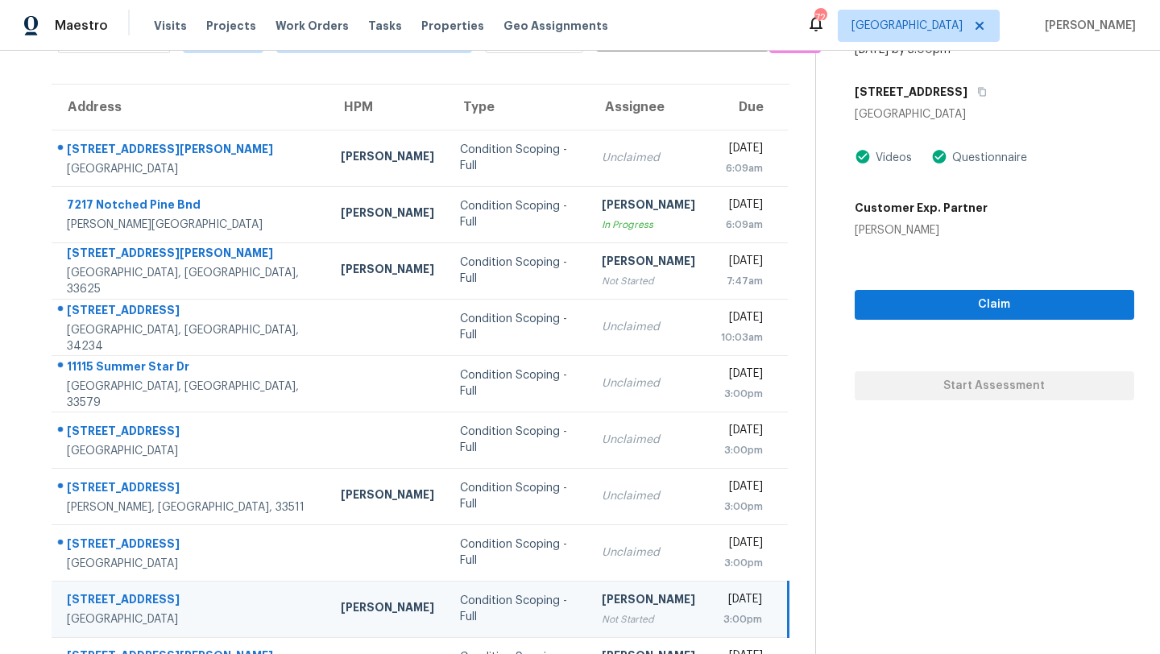
scroll to position [39, 0]
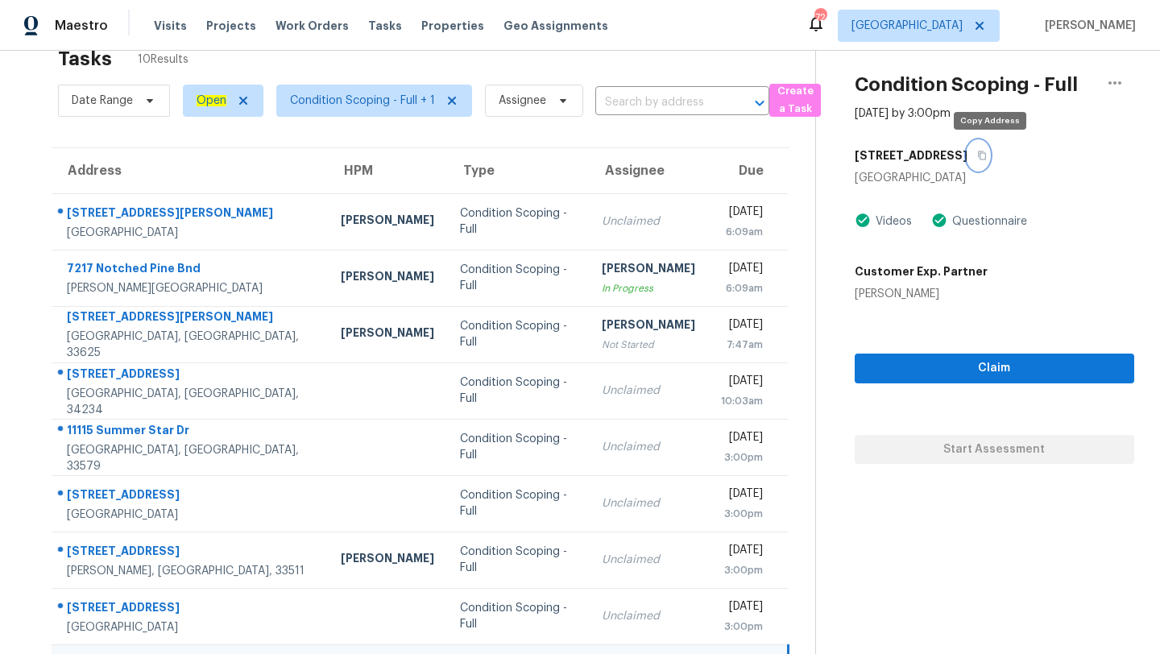
click at [989, 151] on button "button" at bounding box center [979, 155] width 22 height 29
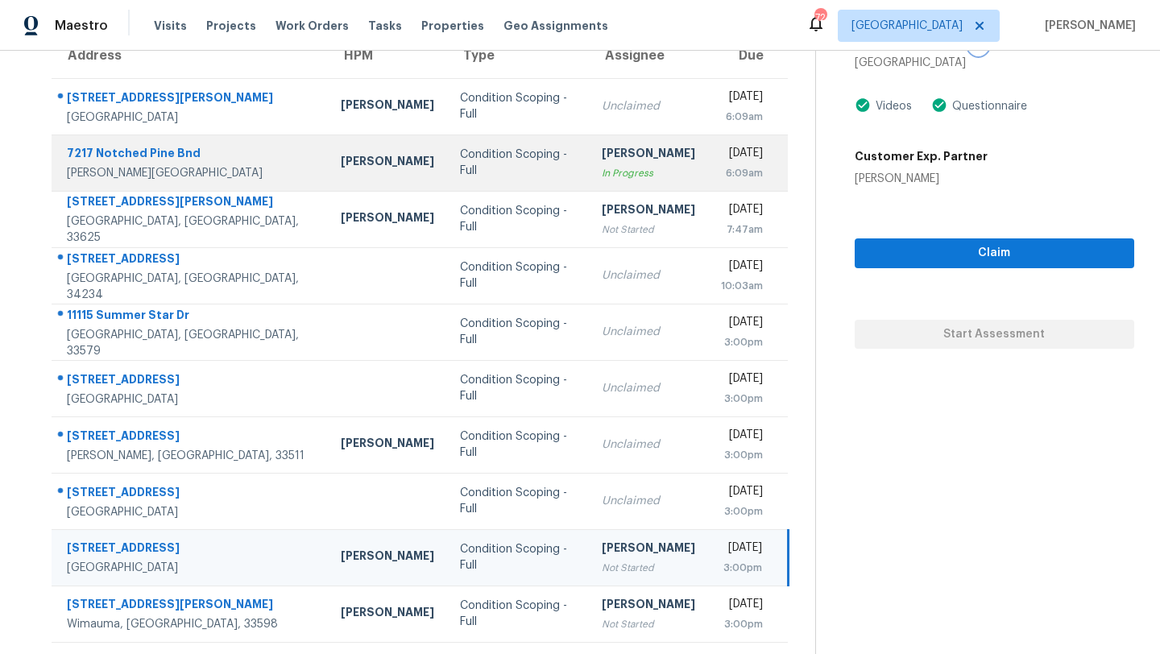
scroll to position [155, 0]
